Goal: Task Accomplishment & Management: Manage account settings

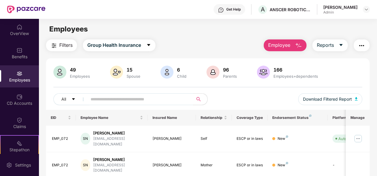
click at [278, 45] on span "Employee" at bounding box center [279, 45] width 22 height 7
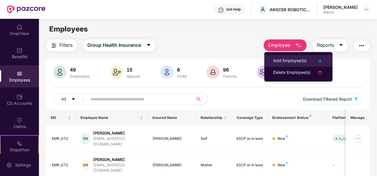
click at [296, 62] on div "Add Employee(s)" at bounding box center [289, 61] width 33 height 7
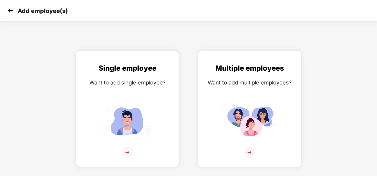
click at [249, 153] on img at bounding box center [249, 152] width 11 height 11
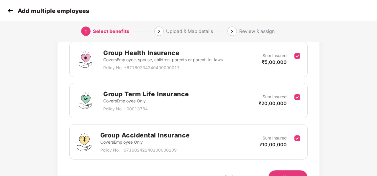
scroll to position [123, 0]
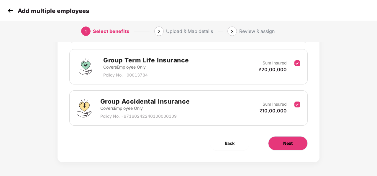
click at [292, 146] on span "Next" at bounding box center [287, 143] width 9 height 6
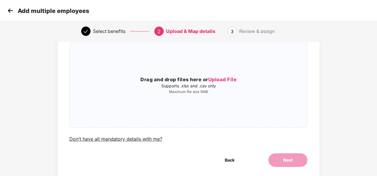
scroll to position [43, 0]
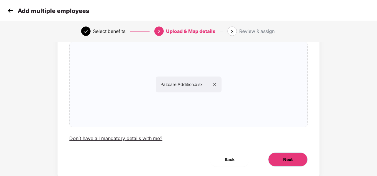
click at [291, 160] on span "Next" at bounding box center [287, 160] width 9 height 6
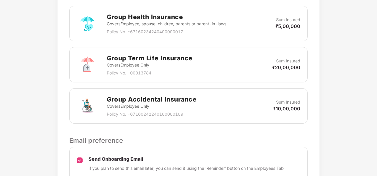
scroll to position [240, 0]
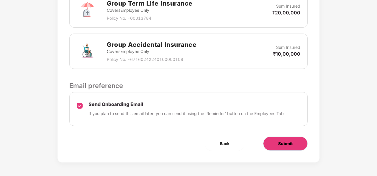
click at [293, 143] on button "Submit" at bounding box center [285, 144] width 45 height 14
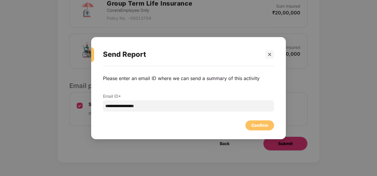
scroll to position [0, 0]
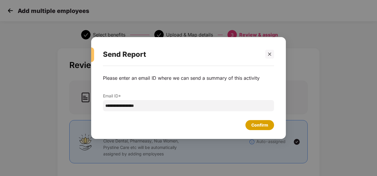
click at [258, 125] on div "Confirm" at bounding box center [259, 125] width 17 height 6
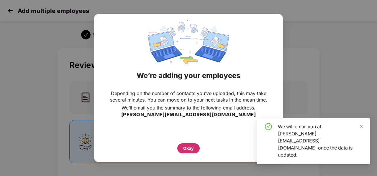
click at [193, 148] on div "Okay" at bounding box center [188, 148] width 11 height 6
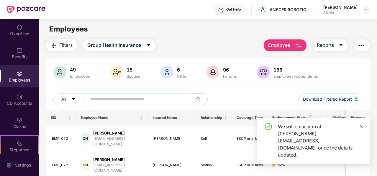
click at [363, 129] on icon "close" at bounding box center [361, 126] width 4 height 4
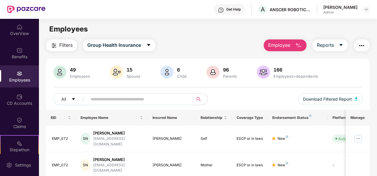
click at [123, 96] on input "text" at bounding box center [138, 99] width 95 height 9
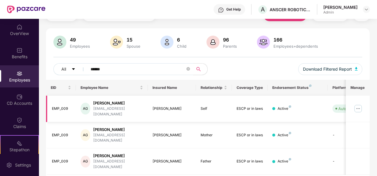
scroll to position [35, 0]
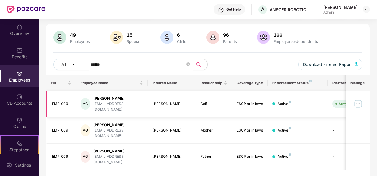
type input "******"
click at [362, 104] on img at bounding box center [357, 103] width 9 height 9
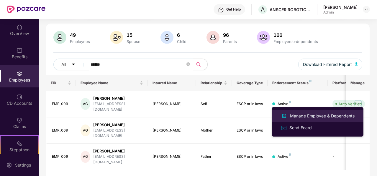
click at [306, 117] on div "Manage Employee & Dependents" at bounding box center [322, 116] width 67 height 6
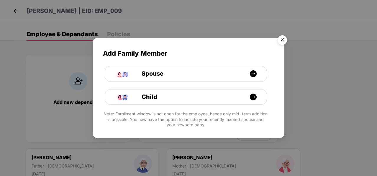
click at [284, 40] on img "Close" at bounding box center [282, 41] width 17 height 17
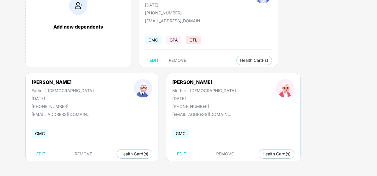
scroll to position [0, 0]
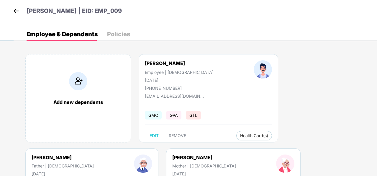
click at [17, 11] on img at bounding box center [16, 10] width 9 height 9
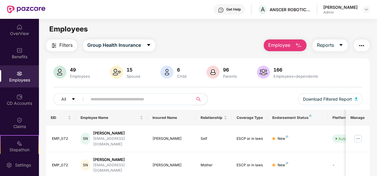
click at [270, 48] on span "Employee" at bounding box center [279, 45] width 22 height 7
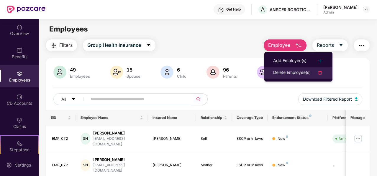
click at [314, 73] on div at bounding box center [317, 72] width 13 height 7
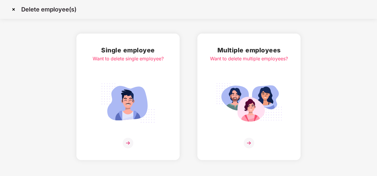
click at [250, 144] on img at bounding box center [249, 143] width 11 height 11
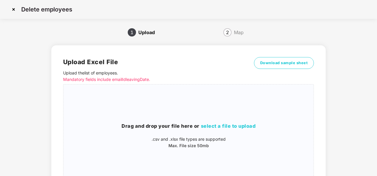
click at [12, 11] on img at bounding box center [13, 9] width 9 height 9
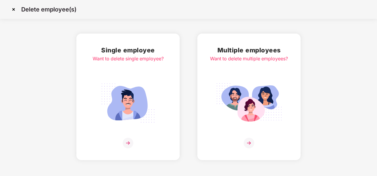
click at [127, 143] on img at bounding box center [128, 143] width 11 height 11
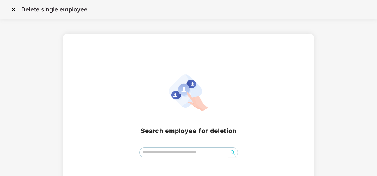
scroll to position [22, 0]
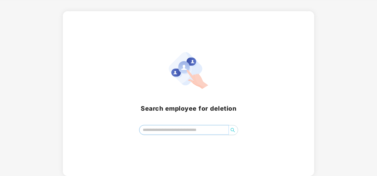
click at [202, 131] on input "search" at bounding box center [184, 130] width 89 height 9
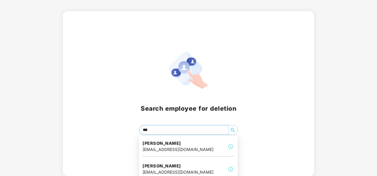
type input "****"
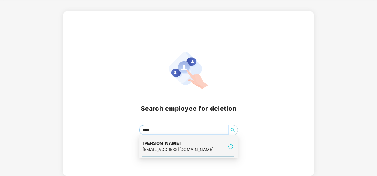
click at [229, 145] on img at bounding box center [230, 146] width 7 height 7
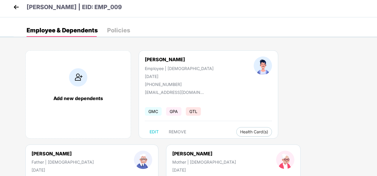
scroll to position [0, 0]
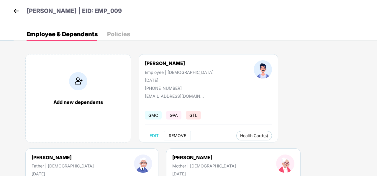
click at [176, 136] on span "REMOVE" at bounding box center [177, 136] width 17 height 5
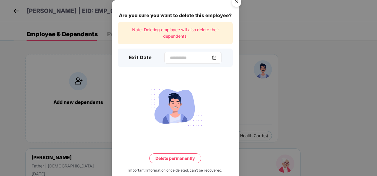
click at [215, 58] on img at bounding box center [214, 57] width 5 height 5
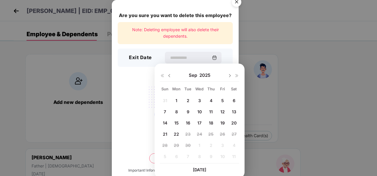
click at [223, 112] on span "12" at bounding box center [222, 111] width 4 height 5
type input "**********"
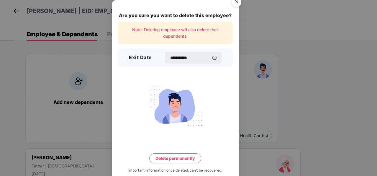
scroll to position [12, 0]
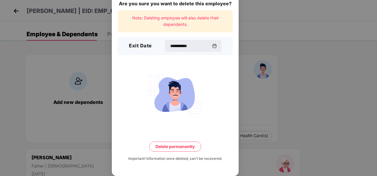
click at [183, 145] on button "Delete permanently" at bounding box center [175, 147] width 52 height 10
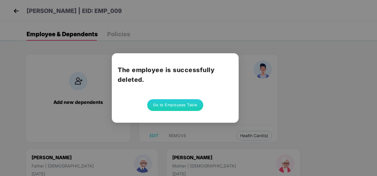
click at [171, 105] on button "Go to Employees Table" at bounding box center [175, 105] width 56 height 12
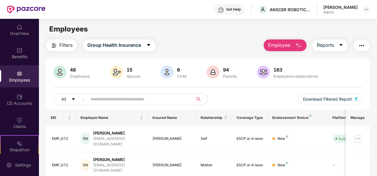
click at [106, 99] on input "text" at bounding box center [138, 99] width 95 height 9
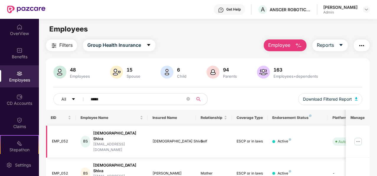
type input "*****"
click at [359, 137] on img at bounding box center [357, 141] width 9 height 9
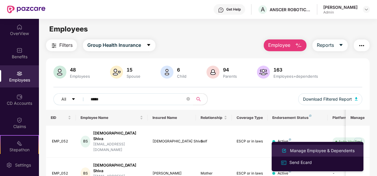
click at [334, 149] on div "Manage Employee & Dependents" at bounding box center [322, 151] width 67 height 6
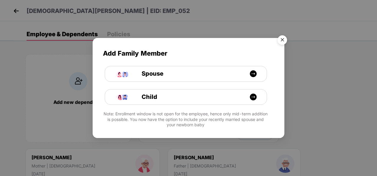
click at [283, 38] on img "Close" at bounding box center [282, 41] width 17 height 17
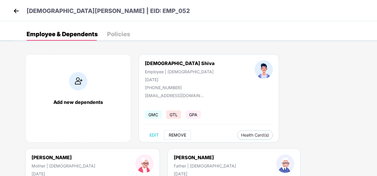
click at [171, 133] on span "REMOVE" at bounding box center [177, 135] width 17 height 5
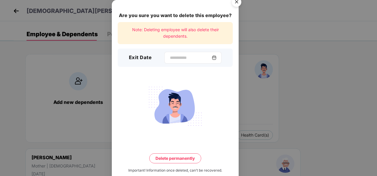
click at [216, 58] on img at bounding box center [214, 57] width 5 height 5
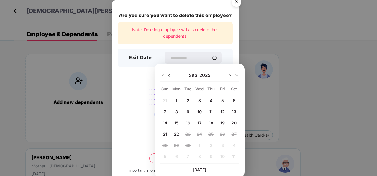
click at [220, 111] on div "12" at bounding box center [222, 111] width 9 height 9
type input "**********"
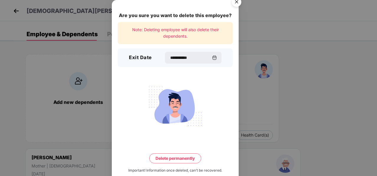
click at [174, 158] on button "Delete permanently" at bounding box center [175, 159] width 52 height 10
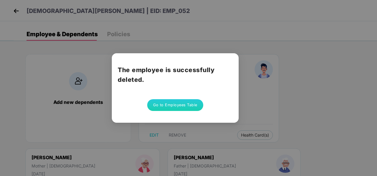
click at [181, 108] on button "Go to Employees Table" at bounding box center [175, 105] width 56 height 12
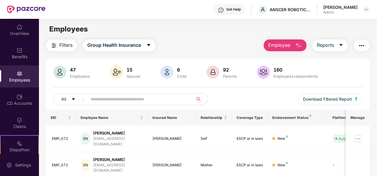
click at [107, 96] on input "text" at bounding box center [138, 99] width 95 height 9
click at [142, 102] on input "text" at bounding box center [138, 99] width 95 height 9
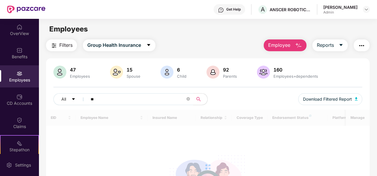
type input "*"
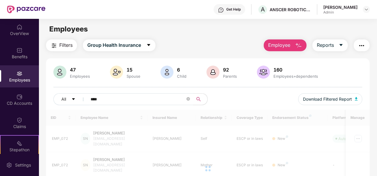
type input "*****"
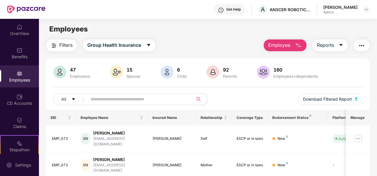
click at [113, 99] on input "text" at bounding box center [138, 99] width 95 height 9
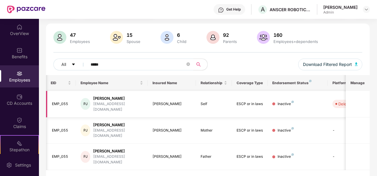
scroll to position [0, 59]
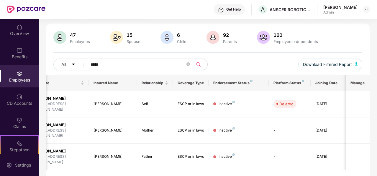
drag, startPoint x: 104, startPoint y: 63, endPoint x: 88, endPoint y: 63, distance: 15.1
click at [88, 63] on span "*****" at bounding box center [138, 65] width 110 height 12
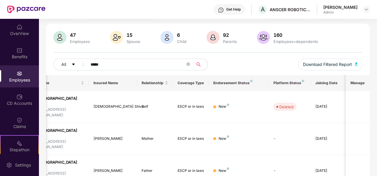
drag, startPoint x: 110, startPoint y: 63, endPoint x: 88, endPoint y: 63, distance: 21.8
click at [88, 63] on span "*****" at bounding box center [138, 65] width 110 height 12
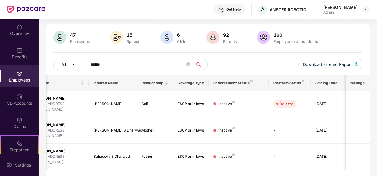
drag, startPoint x: 108, startPoint y: 64, endPoint x: 77, endPoint y: 63, distance: 30.7
click at [77, 63] on div "All ******" at bounding box center [130, 65] width 155 height 12
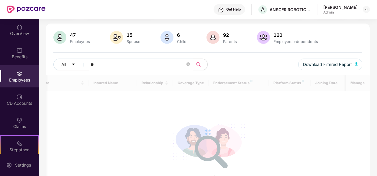
type input "*"
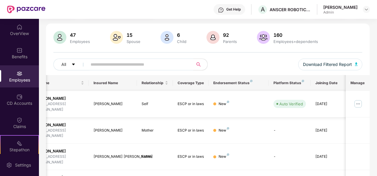
scroll to position [0, 0]
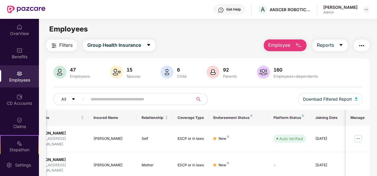
click at [273, 46] on span "Employee" at bounding box center [279, 45] width 22 height 7
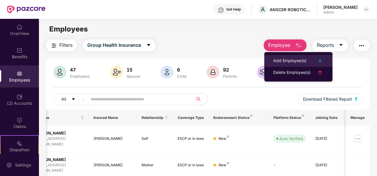
click at [283, 61] on div "Add Employee(s)" at bounding box center [289, 61] width 33 height 7
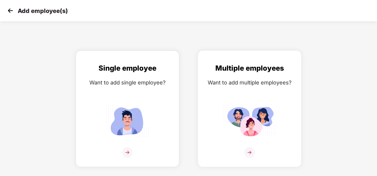
click at [247, 154] on img at bounding box center [249, 152] width 11 height 11
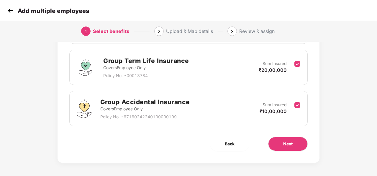
scroll to position [123, 0]
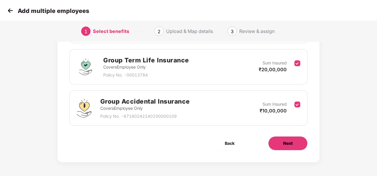
click at [290, 145] on span "Next" at bounding box center [287, 143] width 9 height 6
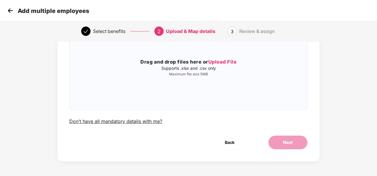
scroll to position [0, 0]
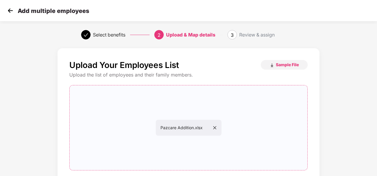
click at [216, 131] on div "Pazcare Addition.xlsx" at bounding box center [189, 128] width 66 height 16
click at [215, 127] on icon "close" at bounding box center [215, 128] width 4 height 4
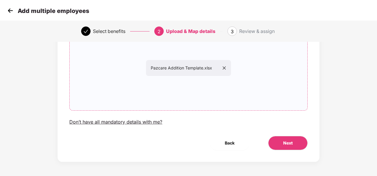
scroll to position [60, 0]
click at [282, 141] on button "Next" at bounding box center [288, 143] width 40 height 14
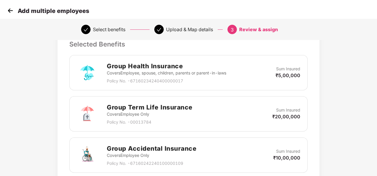
scroll to position [240, 0]
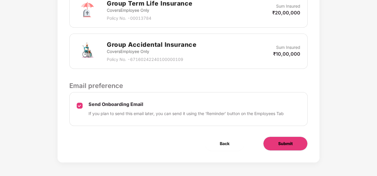
click at [283, 145] on span "Submit" at bounding box center [285, 144] width 14 height 6
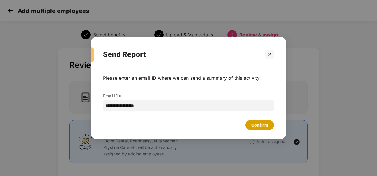
click at [264, 127] on div "Confirm" at bounding box center [259, 125] width 17 height 6
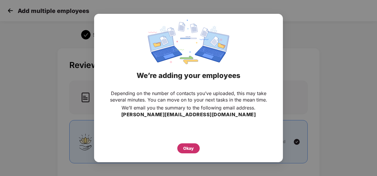
click at [194, 151] on div "Okay" at bounding box center [188, 149] width 22 height 10
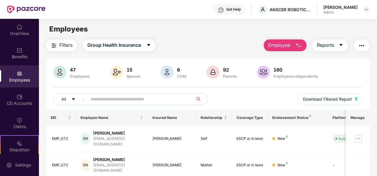
click at [366, 45] on button "button" at bounding box center [362, 46] width 16 height 12
click at [256, 43] on div "Filters Group Health Insurance Employee Reports" at bounding box center [208, 46] width 324 height 12
click at [364, 12] on img at bounding box center [366, 9] width 5 height 5
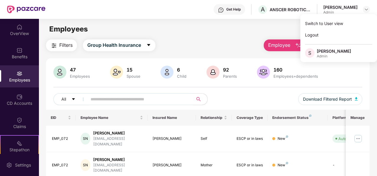
click at [190, 49] on div "Filters Group Health Insurance Employee Reports" at bounding box center [208, 46] width 324 height 12
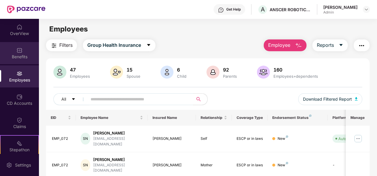
click at [21, 53] on div "Benefits" at bounding box center [19, 53] width 39 height 22
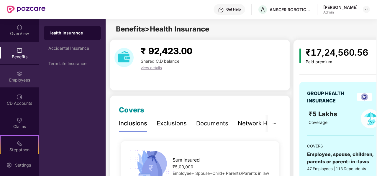
click at [20, 83] on div "Employees" at bounding box center [19, 76] width 39 height 22
